Goal: Task Accomplishment & Management: Manage account settings

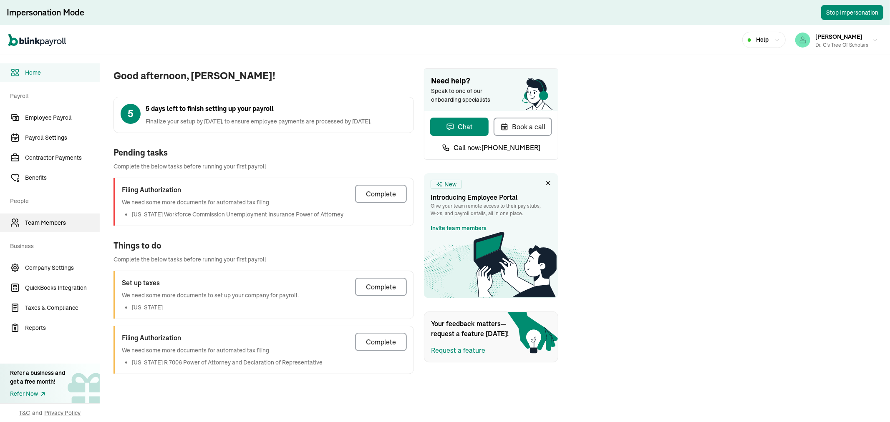
click at [36, 216] on link "Team Members" at bounding box center [50, 223] width 100 height 18
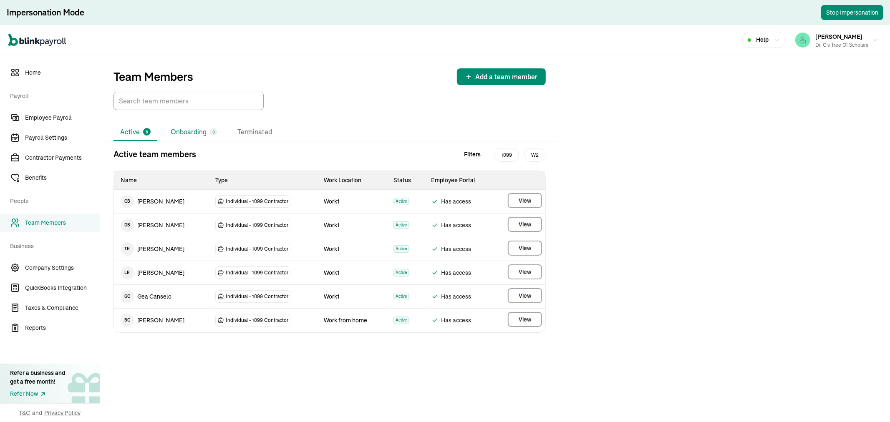
click at [194, 134] on li "Onboarding 3" at bounding box center [194, 132] width 60 height 18
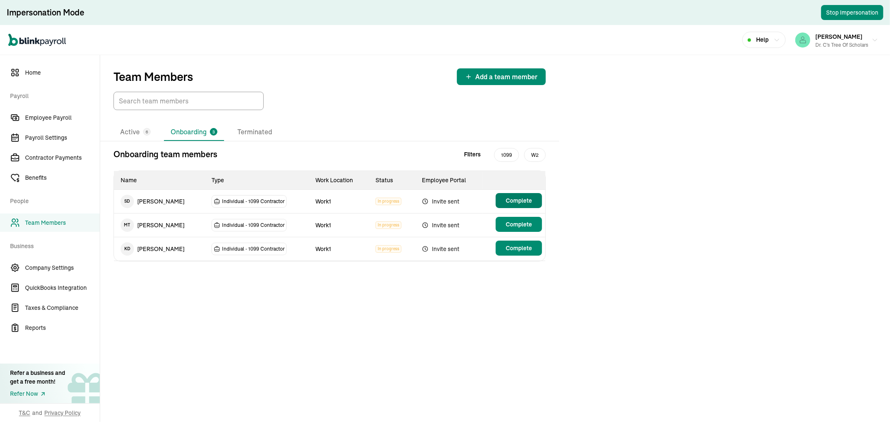
click at [516, 199] on span "Complete" at bounding box center [519, 200] width 26 height 8
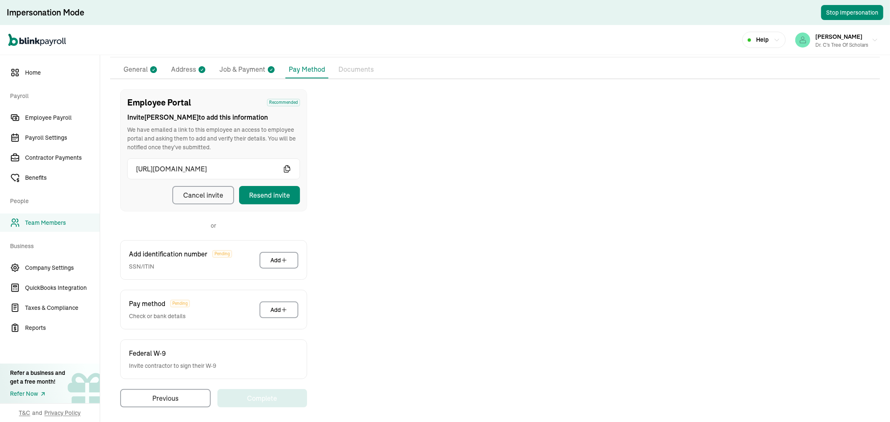
scroll to position [65, 0]
click at [270, 193] on div "Resend invite" at bounding box center [269, 193] width 41 height 10
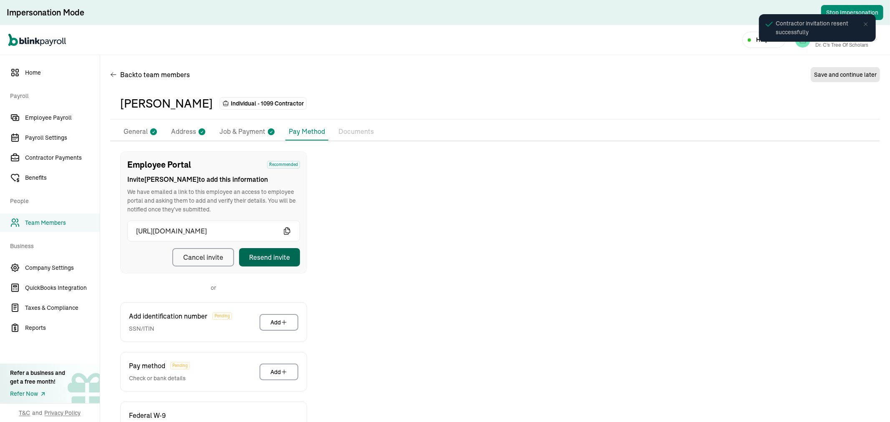
scroll to position [0, 0]
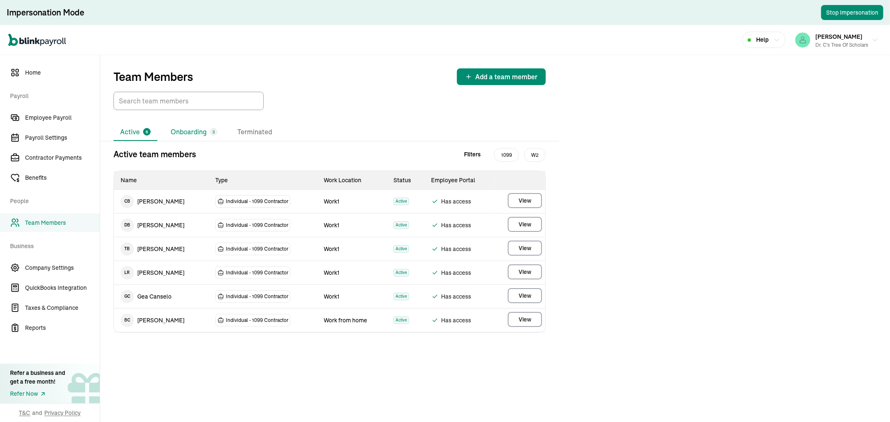
click at [209, 128] on li "Onboarding 3" at bounding box center [194, 132] width 60 height 18
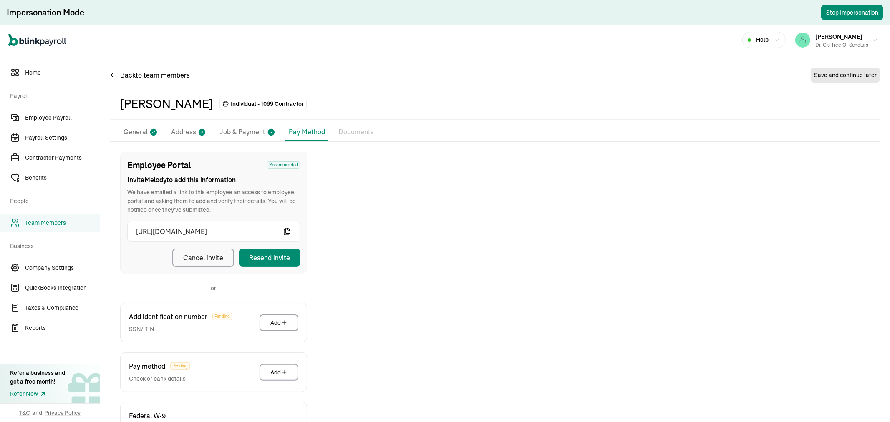
scroll to position [65, 0]
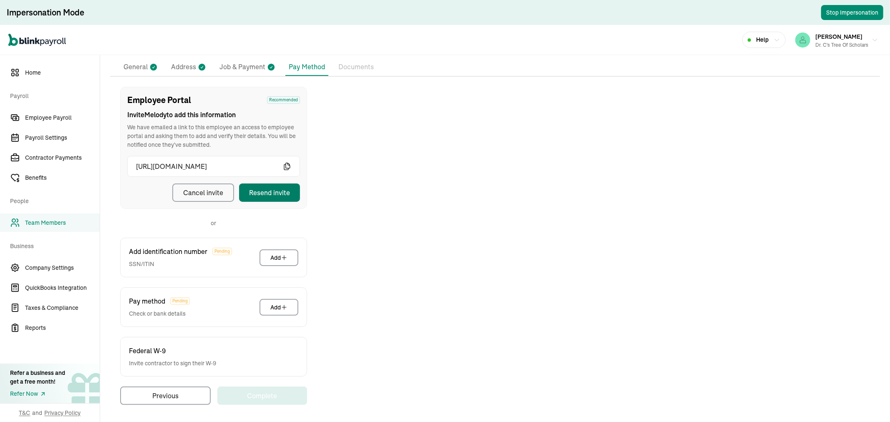
click at [291, 198] on button "Resend invite" at bounding box center [269, 193] width 61 height 18
click at [145, 65] on p "General" at bounding box center [135, 67] width 24 height 11
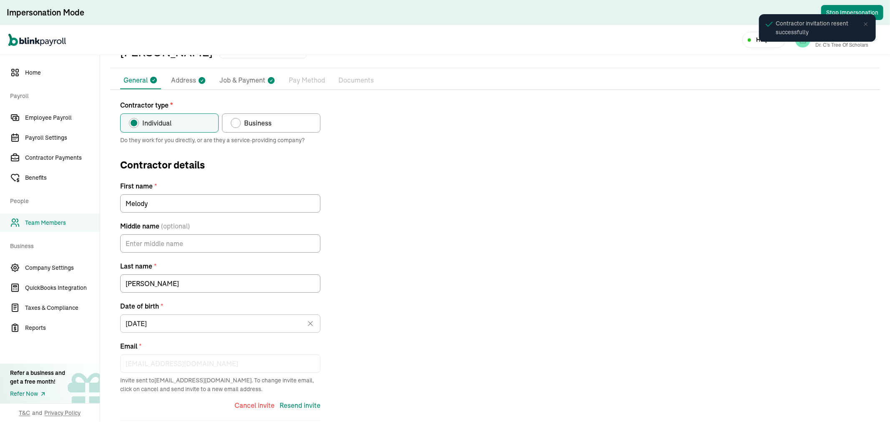
scroll to position [0, 0]
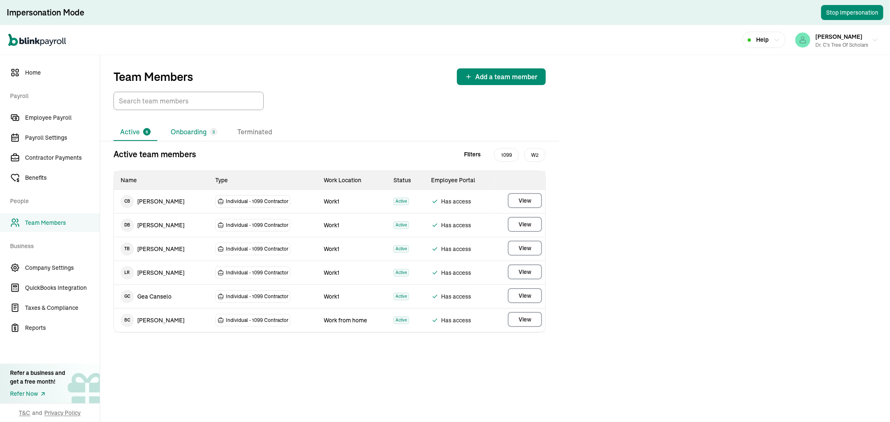
click at [188, 129] on li "Onboarding 3" at bounding box center [194, 132] width 60 height 18
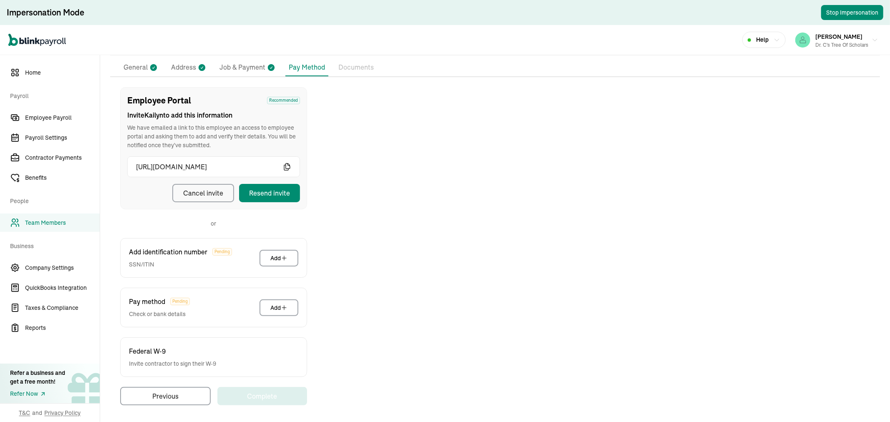
scroll to position [65, 0]
click at [265, 189] on div "Resend invite" at bounding box center [269, 193] width 41 height 10
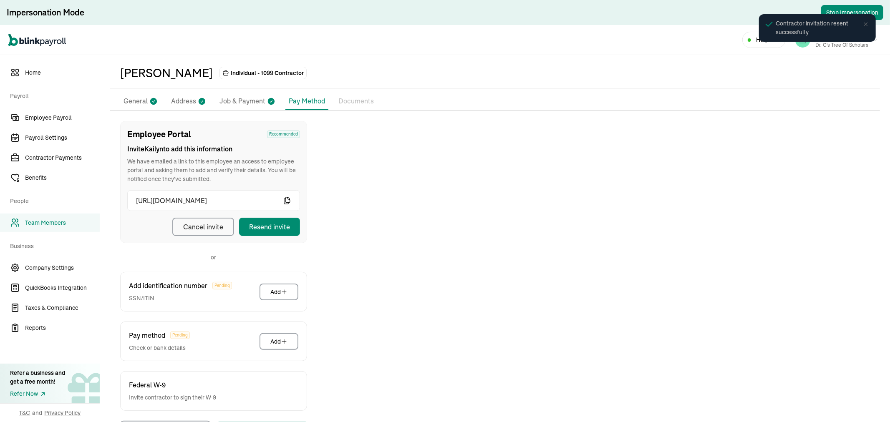
scroll to position [0, 0]
